Goal: Navigation & Orientation: Find specific page/section

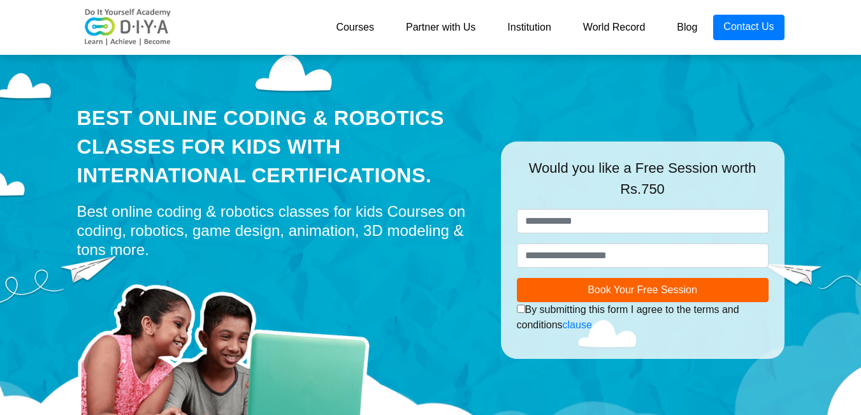
click at [458, 31] on link "Partner with Us" at bounding box center [440, 27] width 101 height 25
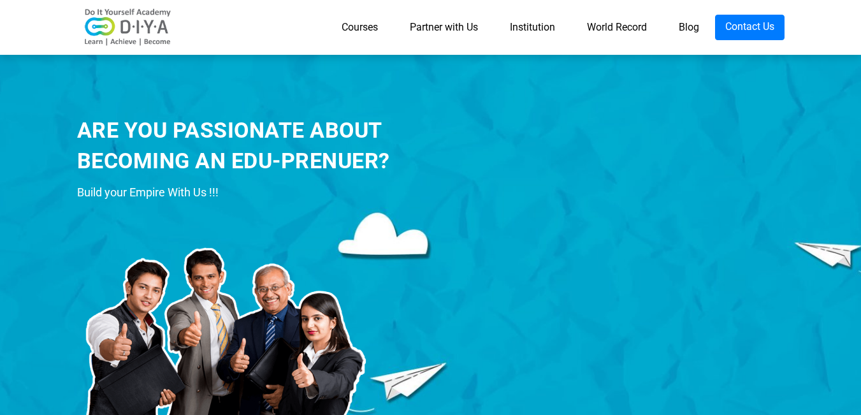
click at [605, 31] on link "World Record" at bounding box center [617, 27] width 92 height 25
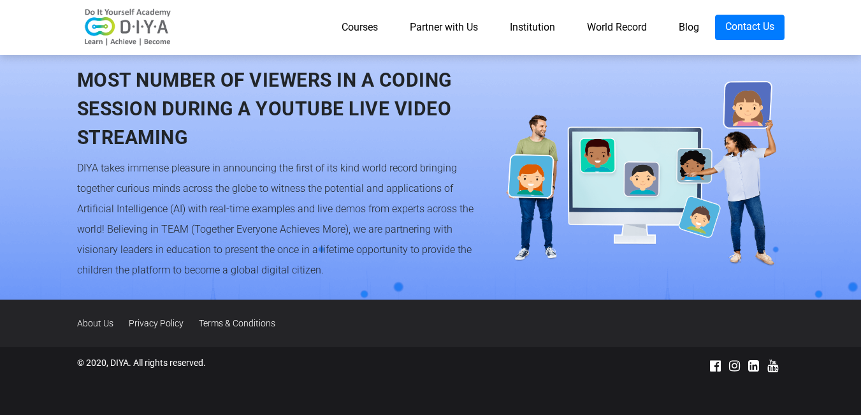
scroll to position [1235, 0]
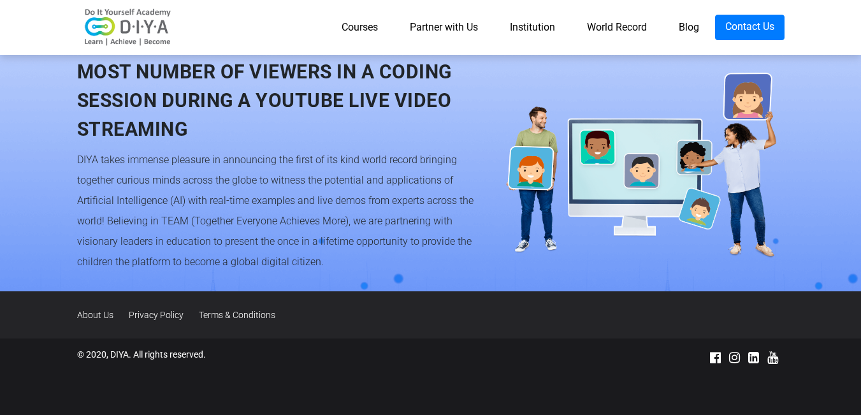
click at [365, 33] on link "Courses" at bounding box center [360, 27] width 68 height 25
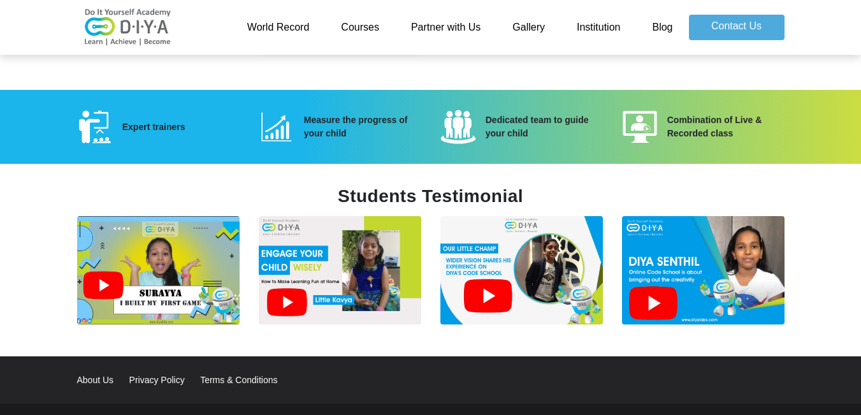
scroll to position [1774, 0]
